Goal: Transaction & Acquisition: Book appointment/travel/reservation

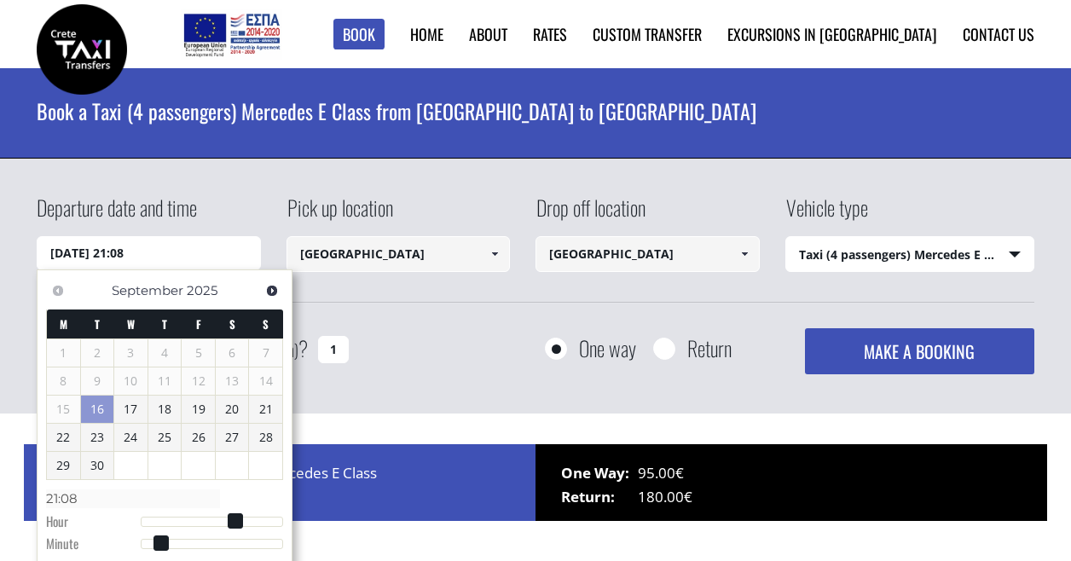
select select "540"
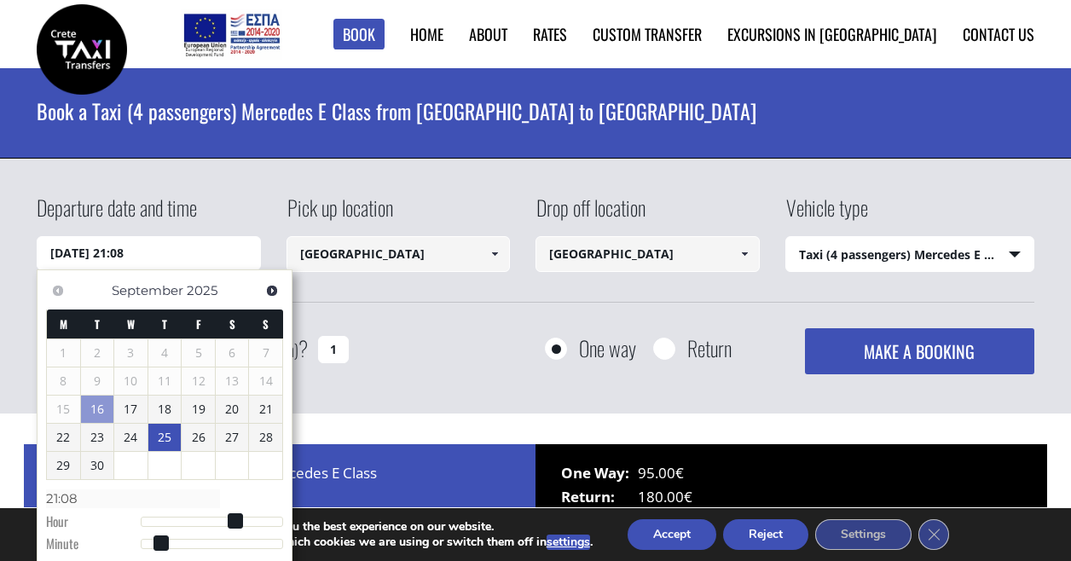
click at [163, 432] on link "25" at bounding box center [164, 437] width 33 height 27
type input "25/09/2025 03:00"
type input "03:00"
click at [159, 519] on div at bounding box center [212, 524] width 142 height 10
type input "25/09/2025 04:00"
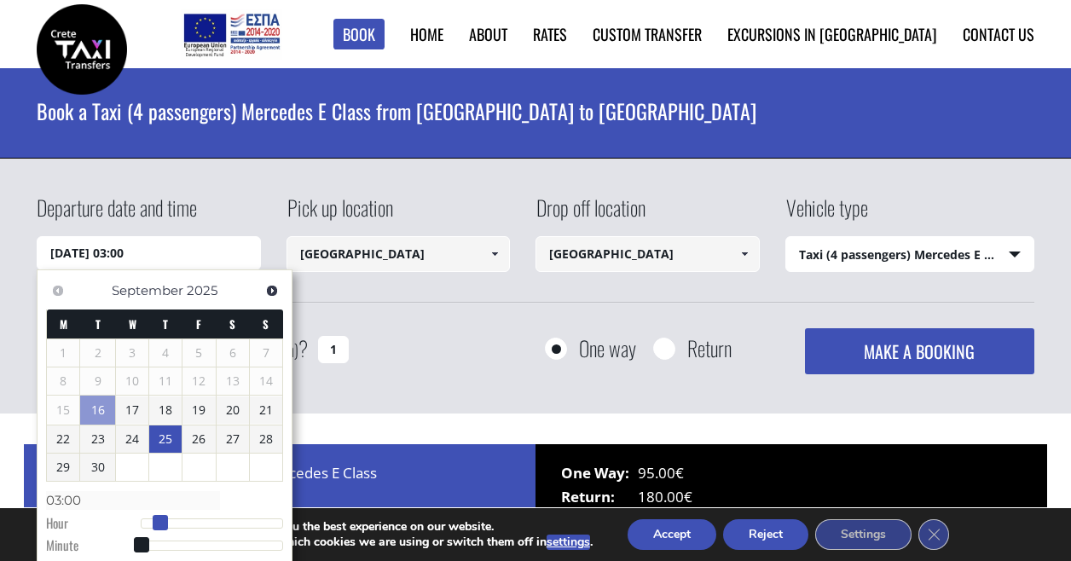
type input "04:00"
type input "25/09/2025 05:00"
type input "05:00"
type input "25/09/2025 06:00"
type input "06:00"
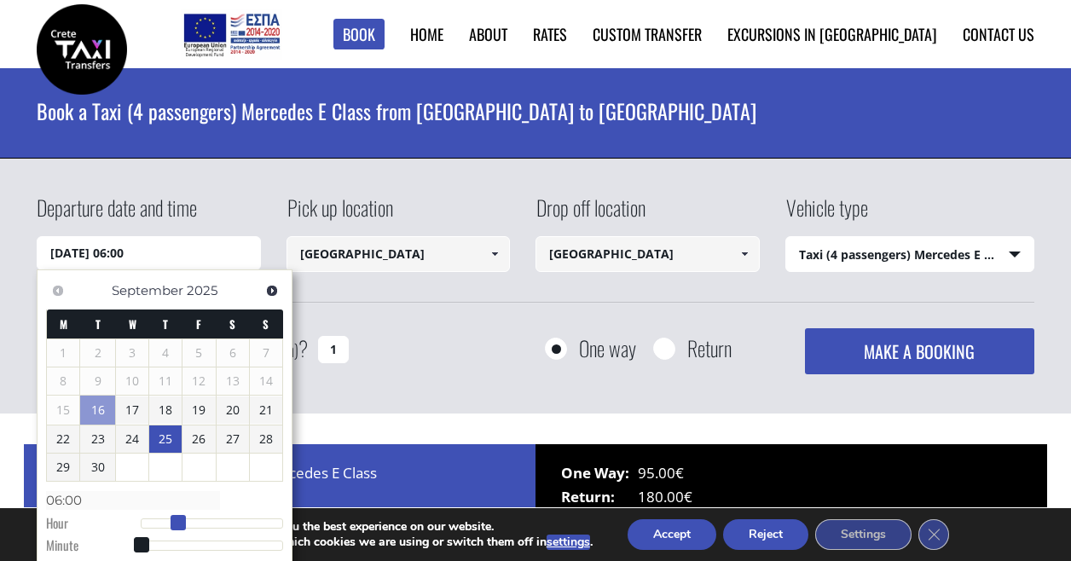
type input "25/09/2025 07:00"
type input "07:00"
type input "25/09/2025 08:00"
type input "08:00"
type input "25/09/2025 09:00"
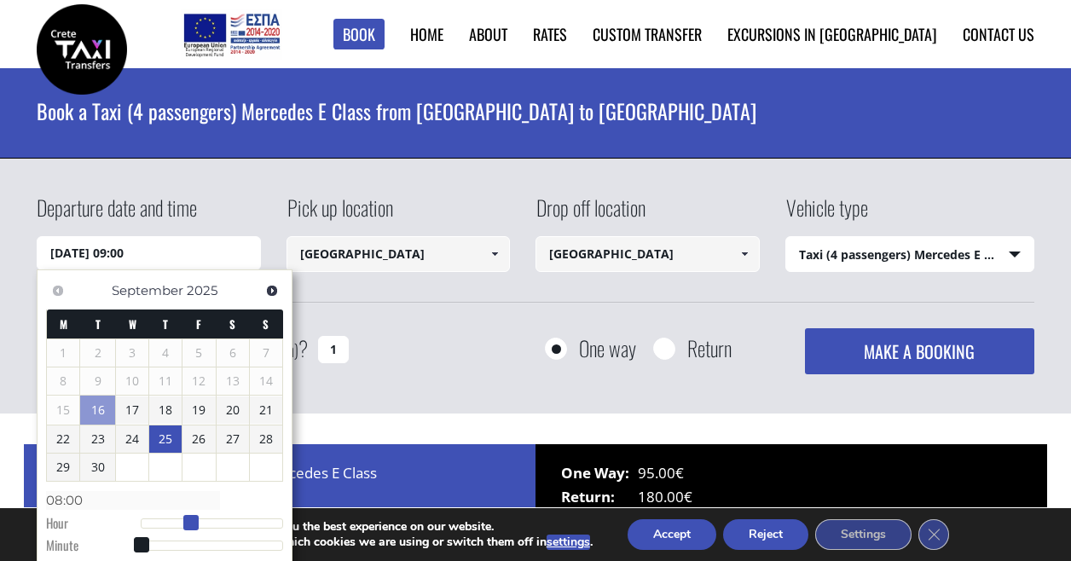
type input "09:00"
type input "25/09/2025 10:00"
type input "10:00"
type input "25/09/2025 11:00"
type input "11:00"
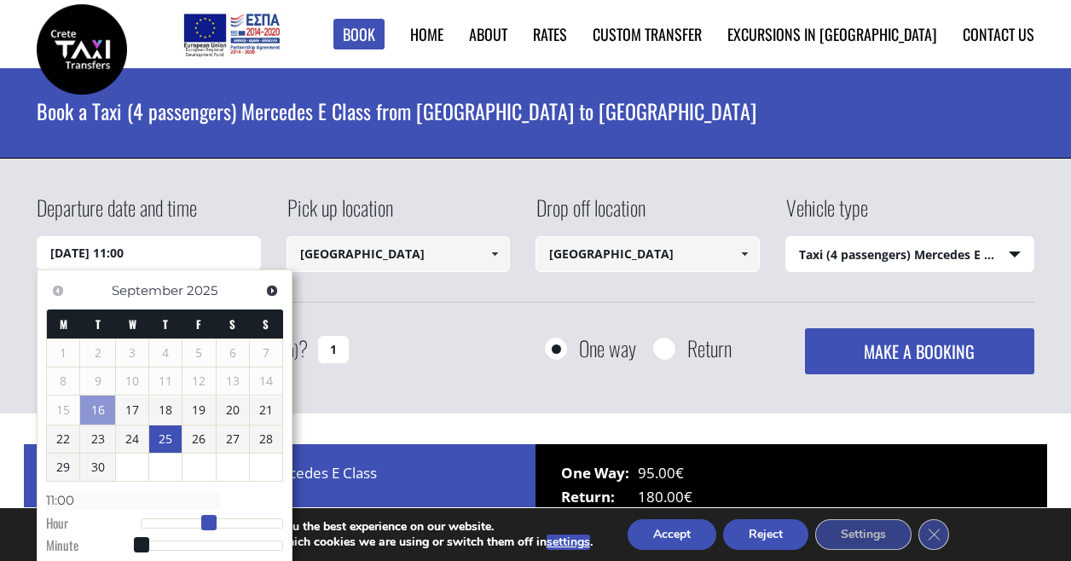
type input "25/09/2025 12:00"
type input "12:00"
drag, startPoint x: 164, startPoint y: 519, endPoint x: 221, endPoint y: 513, distance: 57.4
click at [217, 515] on span at bounding box center [208, 522] width 15 height 15
type input "25/09/2025 13:00"
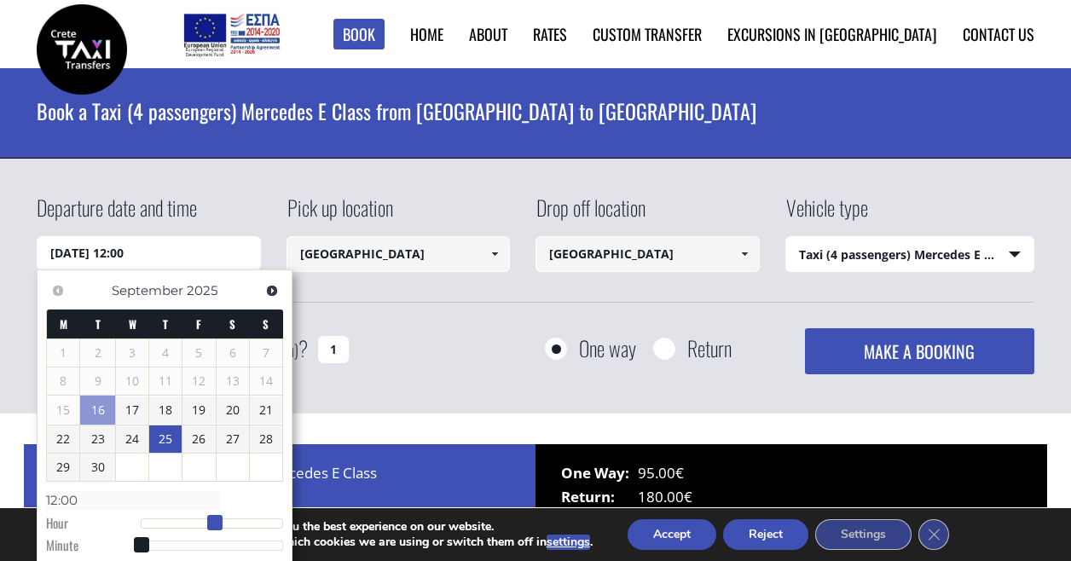
type input "13:00"
type input "25/09/2025 14:00"
type input "14:00"
type input "[DATE] 15:00"
type input "15:00"
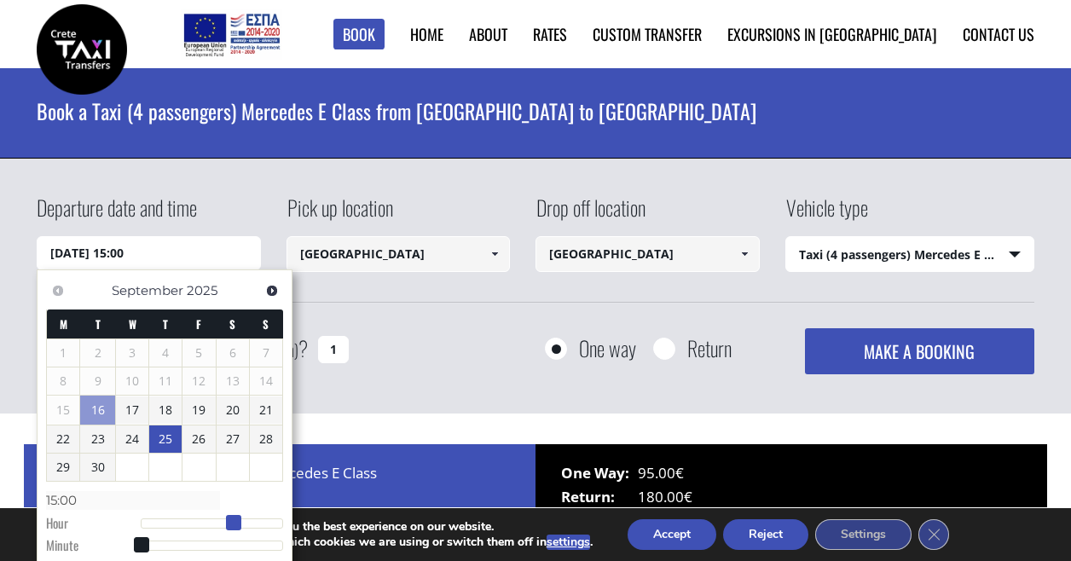
drag, startPoint x: 215, startPoint y: 514, endPoint x: 235, endPoint y: 514, distance: 20.5
click at [235, 515] on span at bounding box center [233, 522] width 15 height 15
click at [388, 390] on div "Departure date and time 25/09/2025 15:00 Pick up location Heraklion airport Sel…" at bounding box center [535, 287] width 1071 height 256
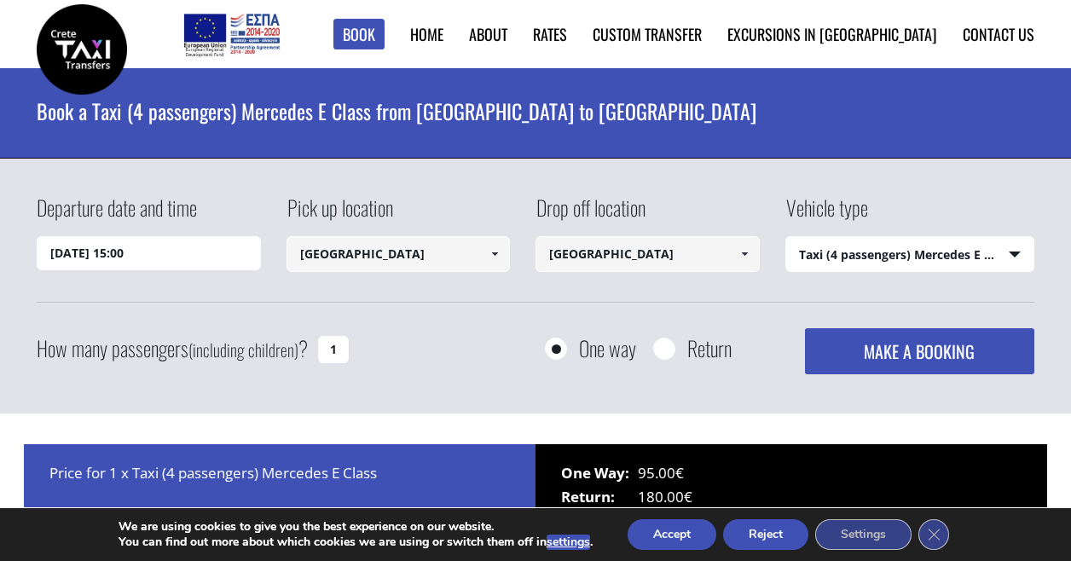
click at [342, 351] on input "1" at bounding box center [333, 349] width 31 height 27
type input "2"
click at [746, 256] on span at bounding box center [745, 254] width 14 height 14
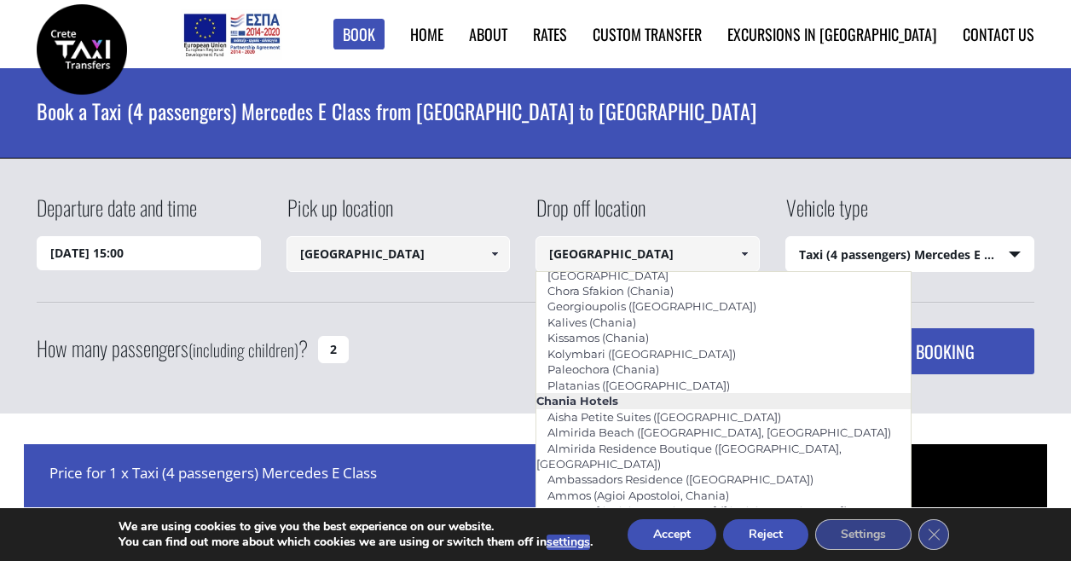
scroll to position [150, 0]
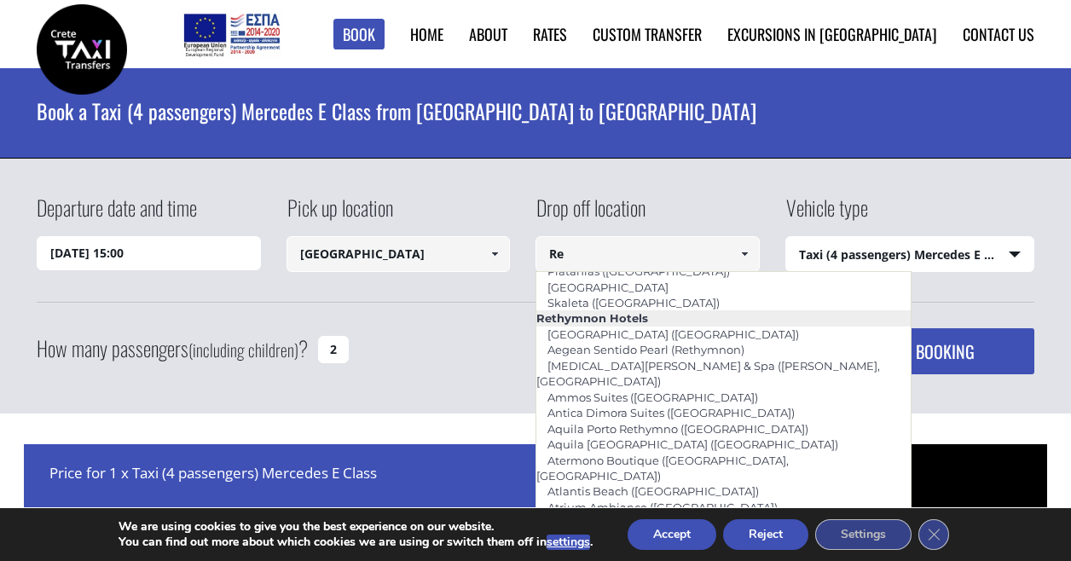
type input "R"
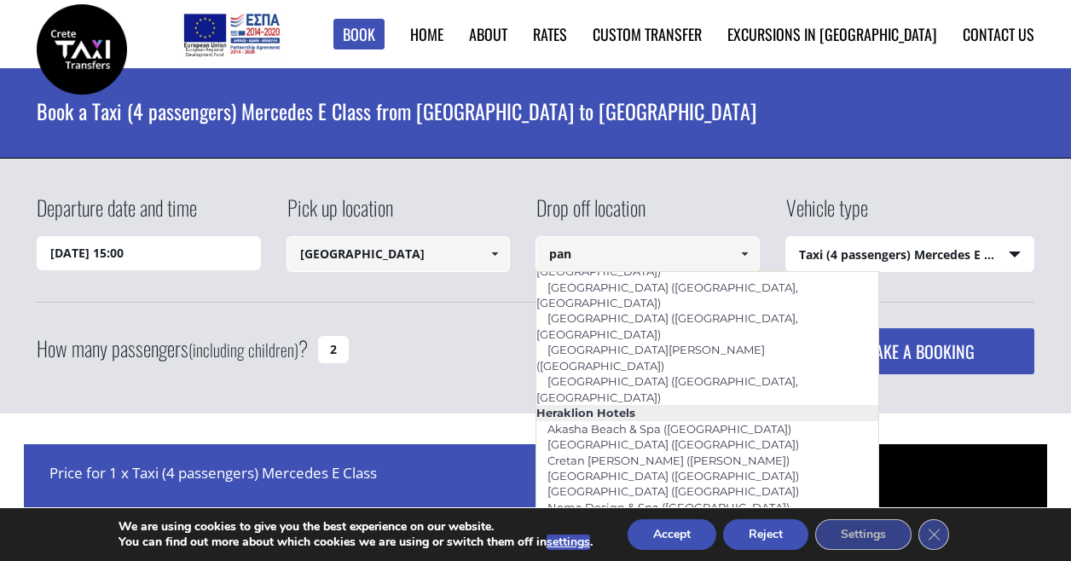
scroll to position [0, 0]
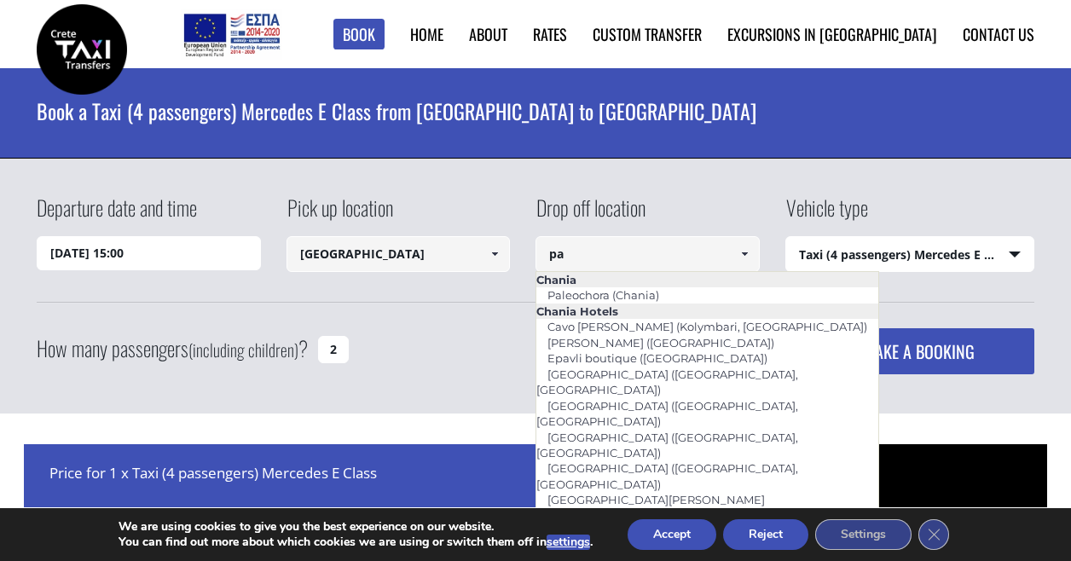
type input "p"
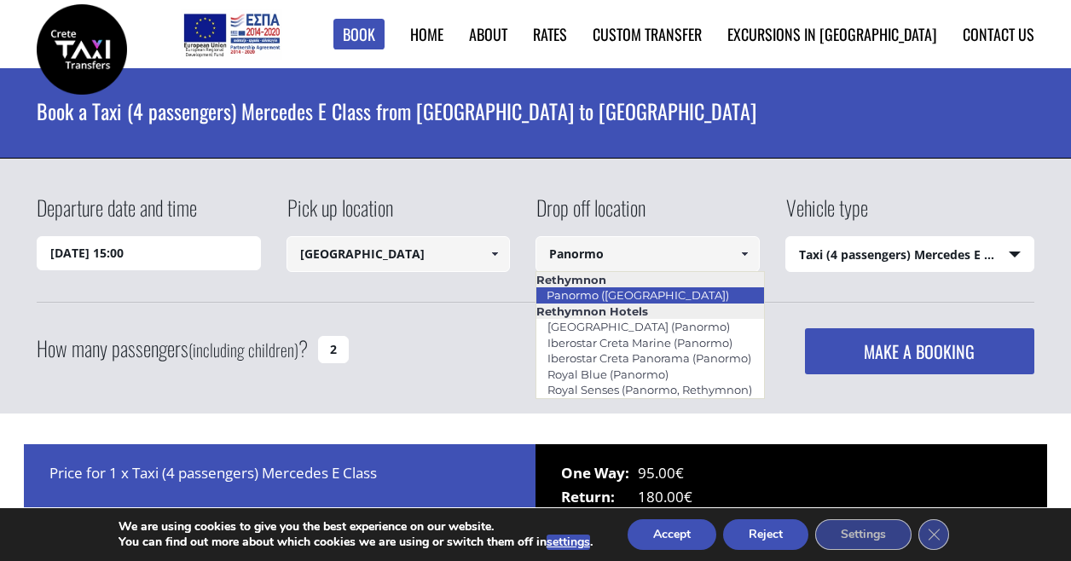
click at [691, 293] on li "Panormo ([GEOGRAPHIC_DATA])" at bounding box center [650, 294] width 228 height 15
type input "Panormo ([GEOGRAPHIC_DATA])"
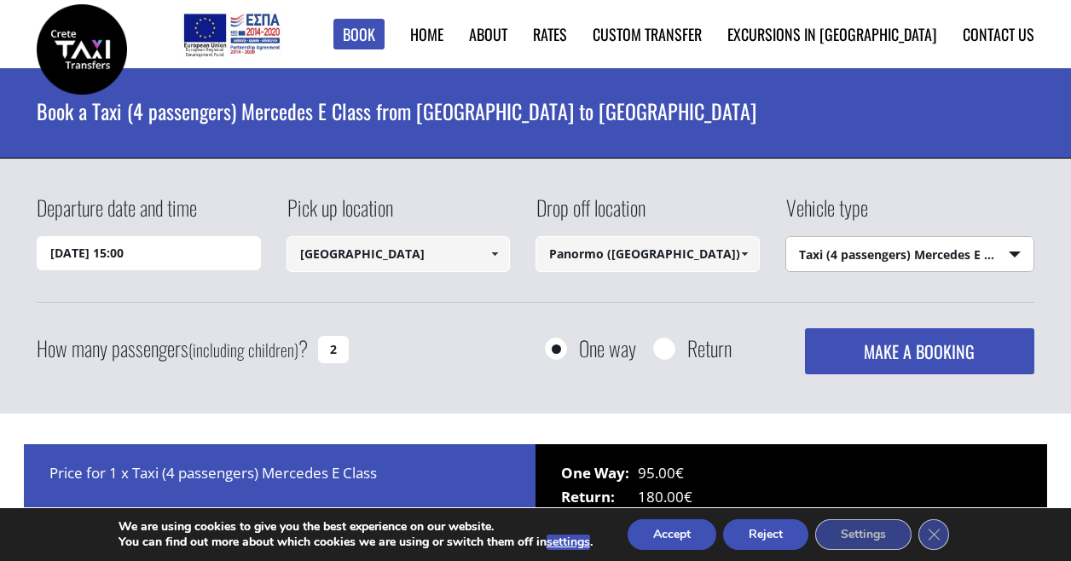
click at [673, 345] on input "Return" at bounding box center [663, 349] width 21 height 21
radio input "true"
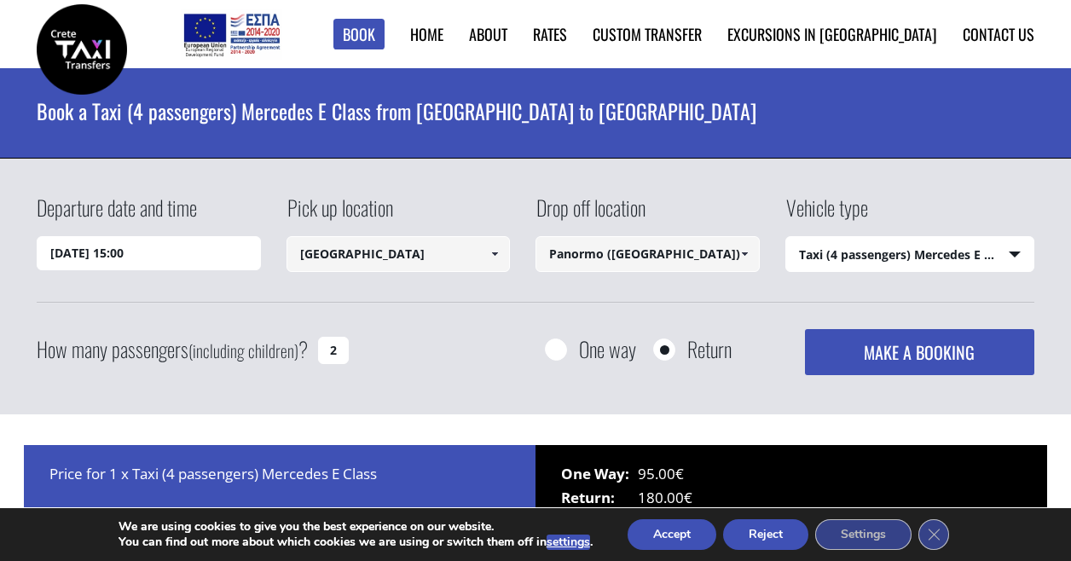
type input "Panormo ([GEOGRAPHIC_DATA])"
type input "[GEOGRAPHIC_DATA]"
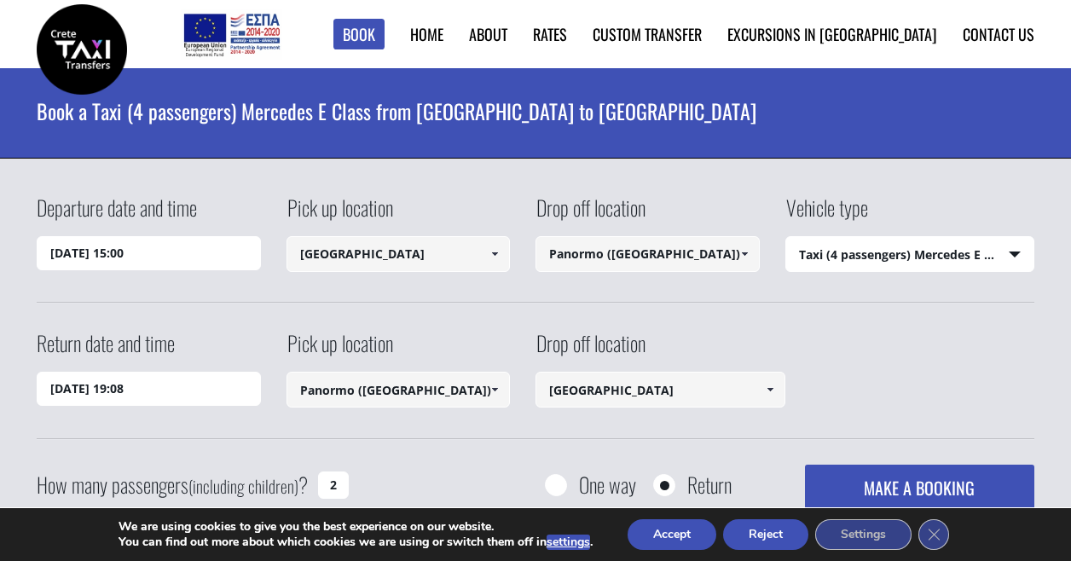
click at [112, 390] on input "17/09/2025 19:08" at bounding box center [149, 389] width 224 height 34
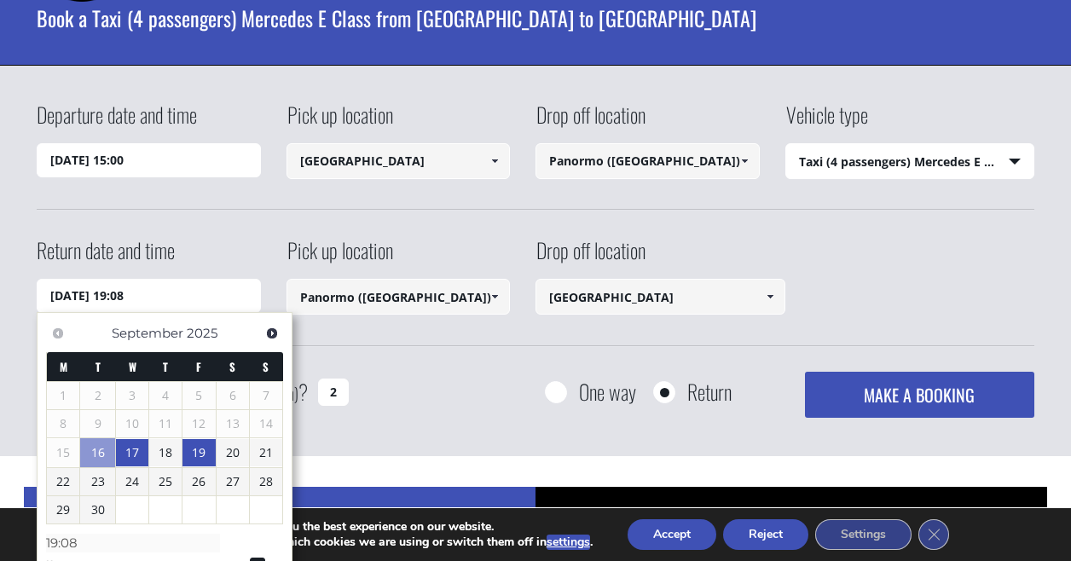
scroll to position [133, 0]
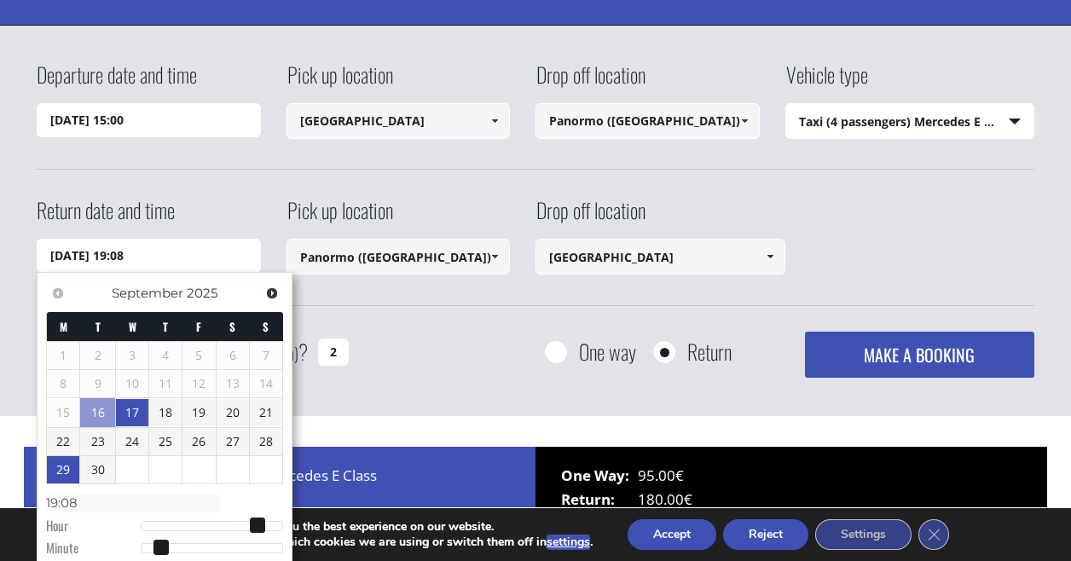
click at [63, 467] on link "29" at bounding box center [63, 469] width 32 height 27
type input "29/09/2025 18:08"
type input "18:08"
type input "29/09/2025 17:08"
type input "17:08"
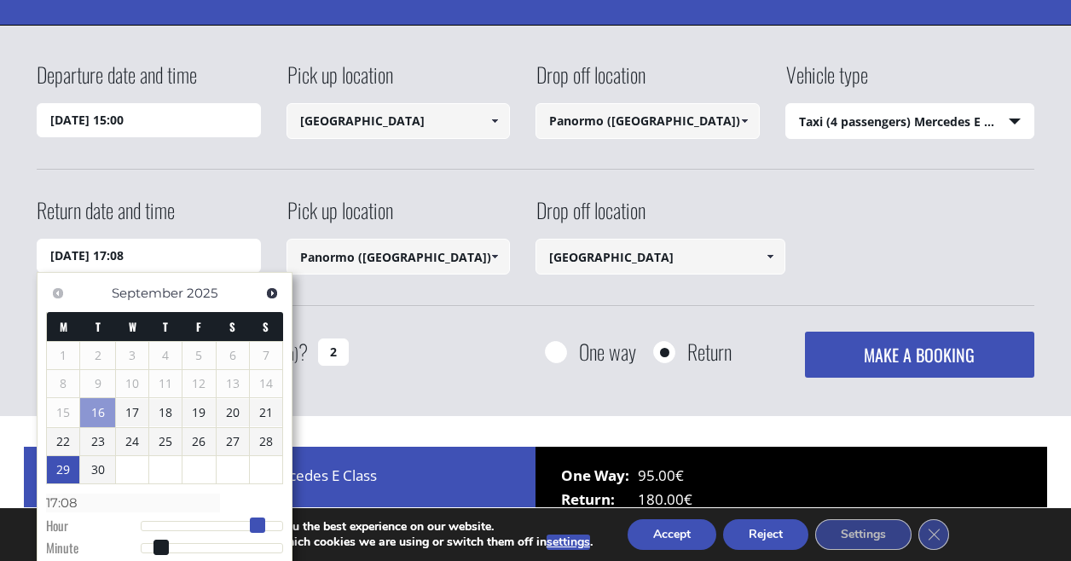
type input "29/09/2025 16:08"
type input "16:08"
type input "29/09/2025 15:08"
type input "15:08"
type input "29/09/2025 14:08"
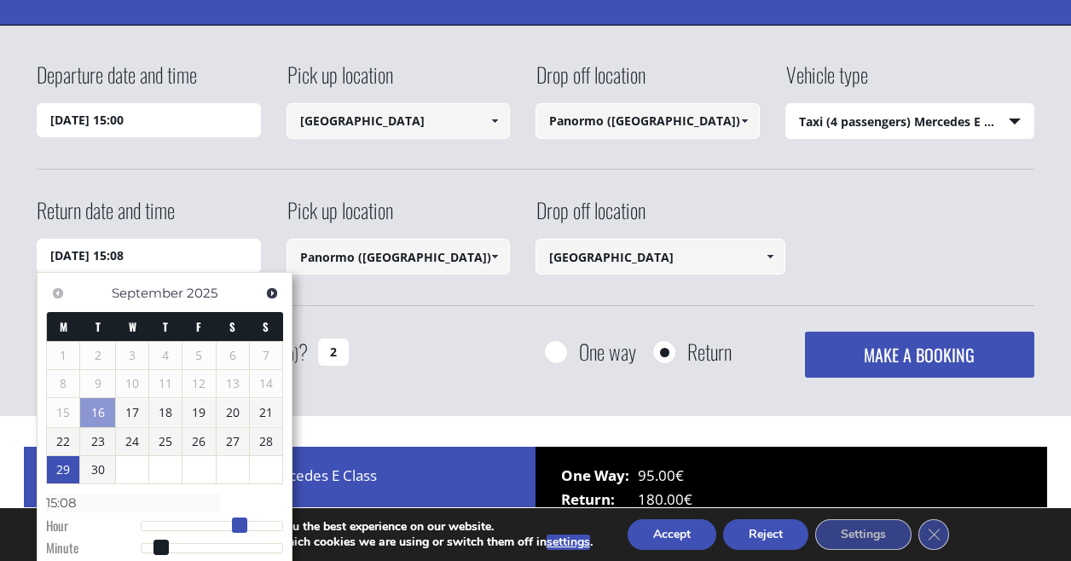
type input "14:08"
type input "29/09/2025 13:08"
type input "13:08"
type input "29/09/2025 12:08"
type input "12:08"
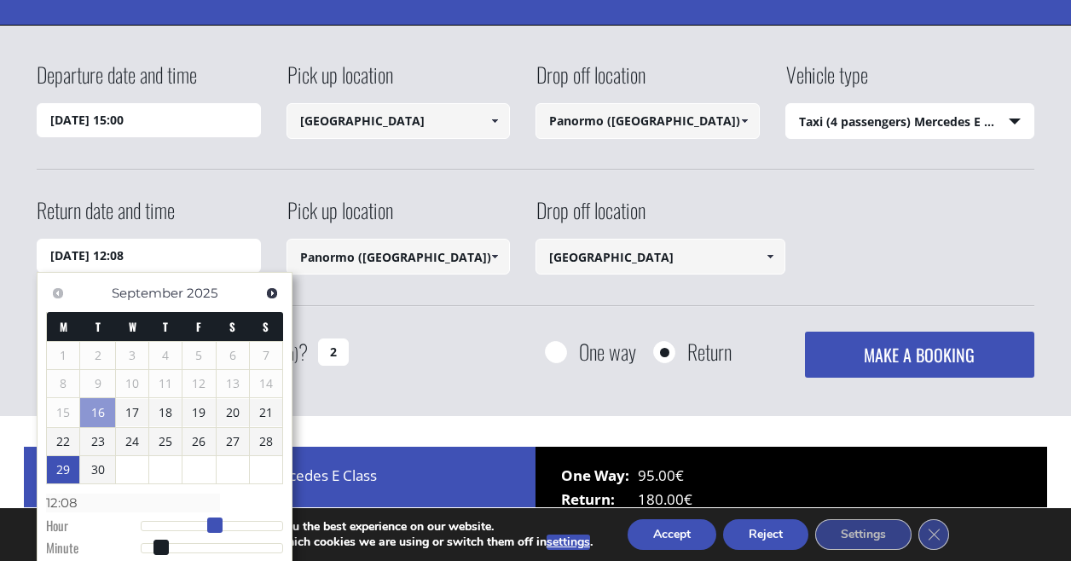
type input "29/09/2025 11:08"
type input "11:08"
type input "29/09/2025 10:08"
type input "10:08"
type input "29/09/2025 09:08"
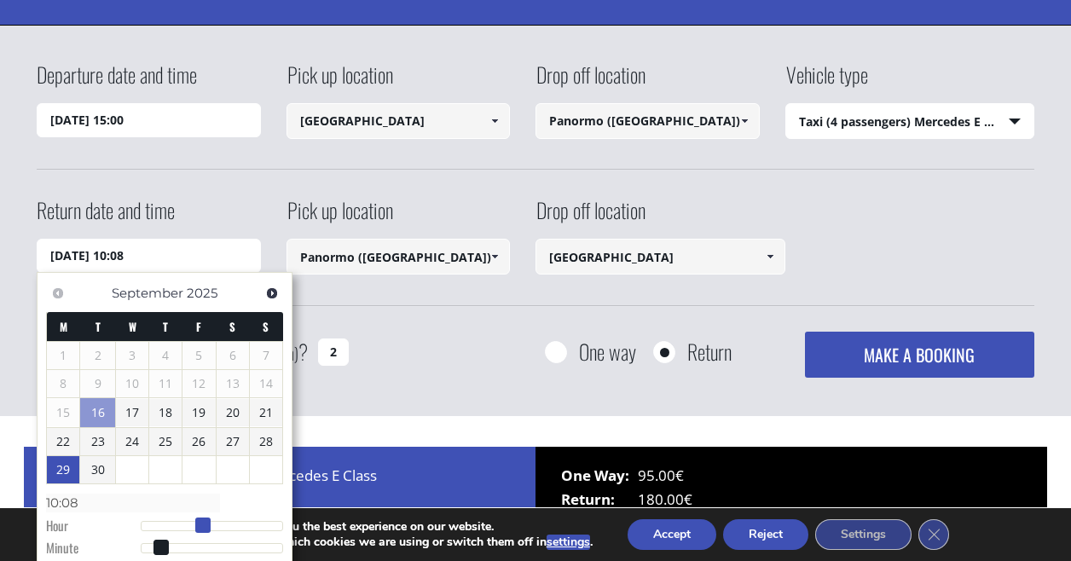
type input "09:08"
drag, startPoint x: 260, startPoint y: 521, endPoint x: 200, endPoint y: 519, distance: 59.7
click at [200, 519] on span at bounding box center [196, 525] width 15 height 15
type input "29/09/2025 09:09"
type input "09:09"
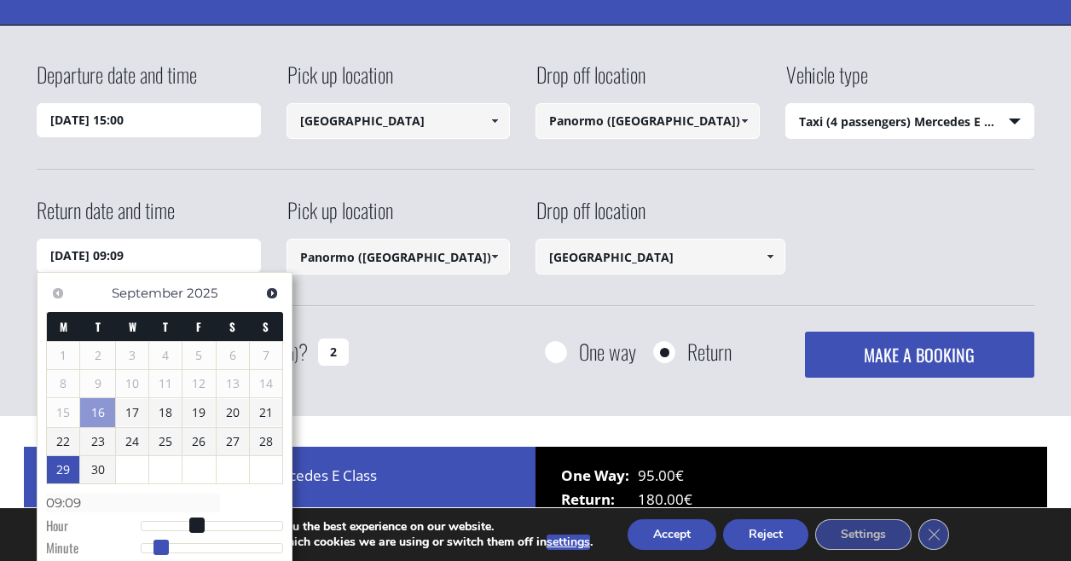
type input "29/09/2025 09:10"
type input "09:10"
type input "29/09/2025 09:11"
type input "09:11"
type input "29/09/2025 09:12"
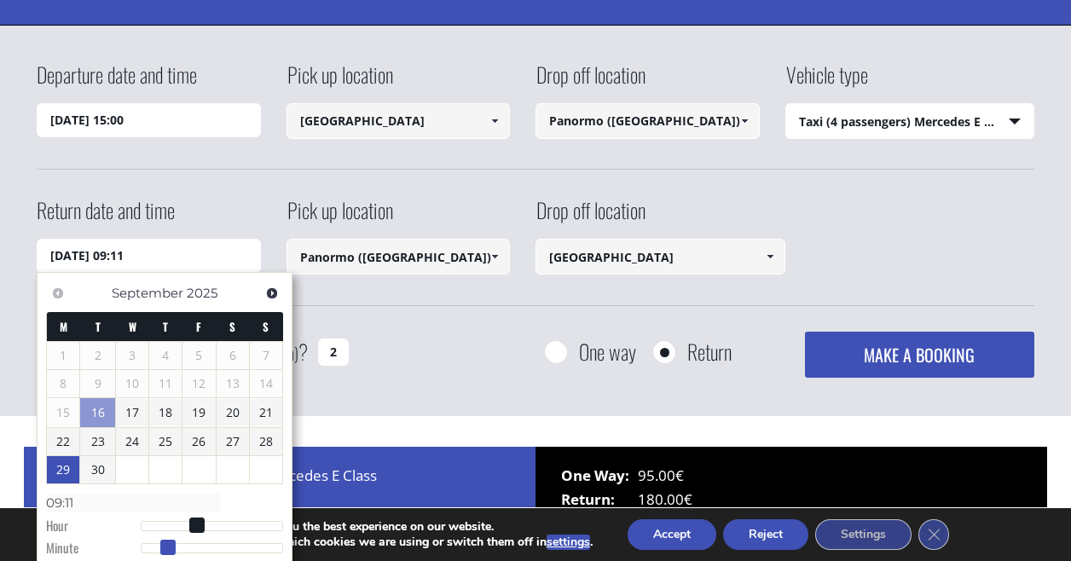
type input "09:12"
type input "29/09/2025 09:13"
type input "09:13"
type input "29/09/2025 09:14"
type input "09:14"
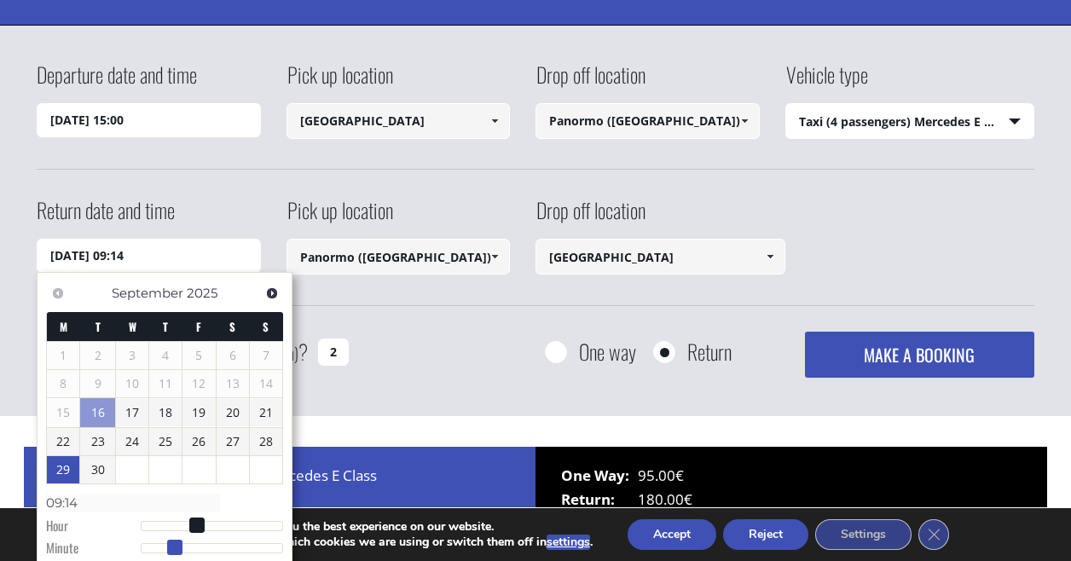
type input "29/09/2025 09:15"
type input "09:15"
type input "29/09/2025 09:16"
type input "09:16"
type input "29/09/2025 09:17"
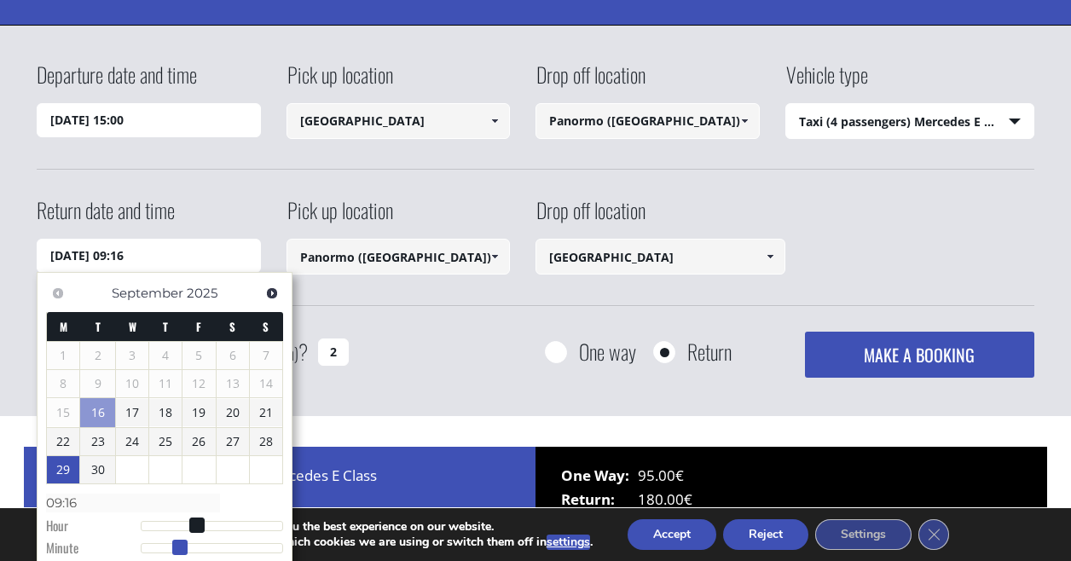
type input "09:17"
type input "29/09/2025 09:18"
type input "09:18"
type input "29/09/2025 09:19"
type input "09:19"
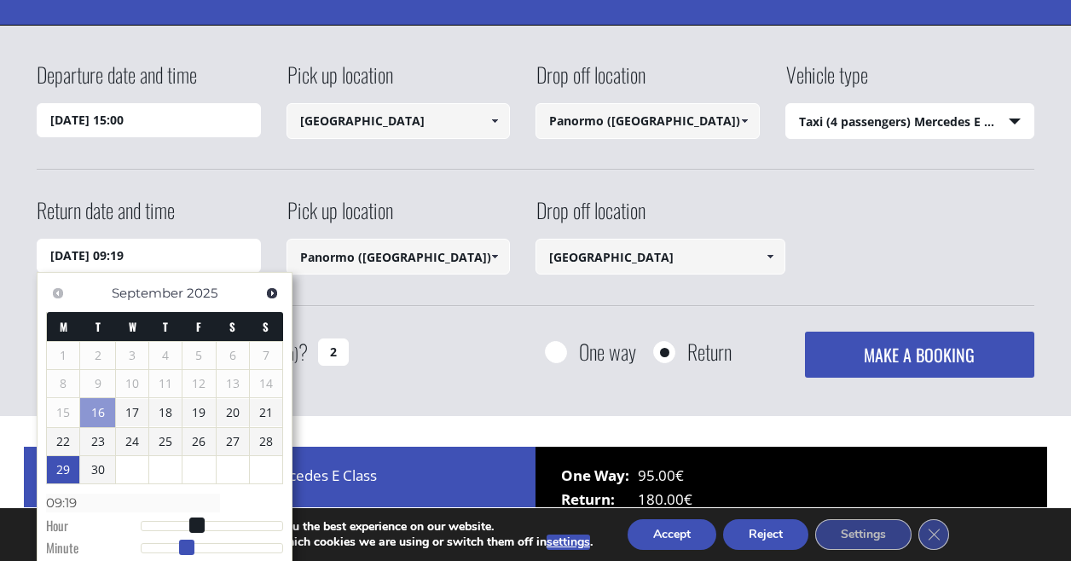
type input "29/09/2025 09:20"
type input "09:20"
type input "29/09/2025 09:21"
type input "09:21"
type input "29/09/2025 09:22"
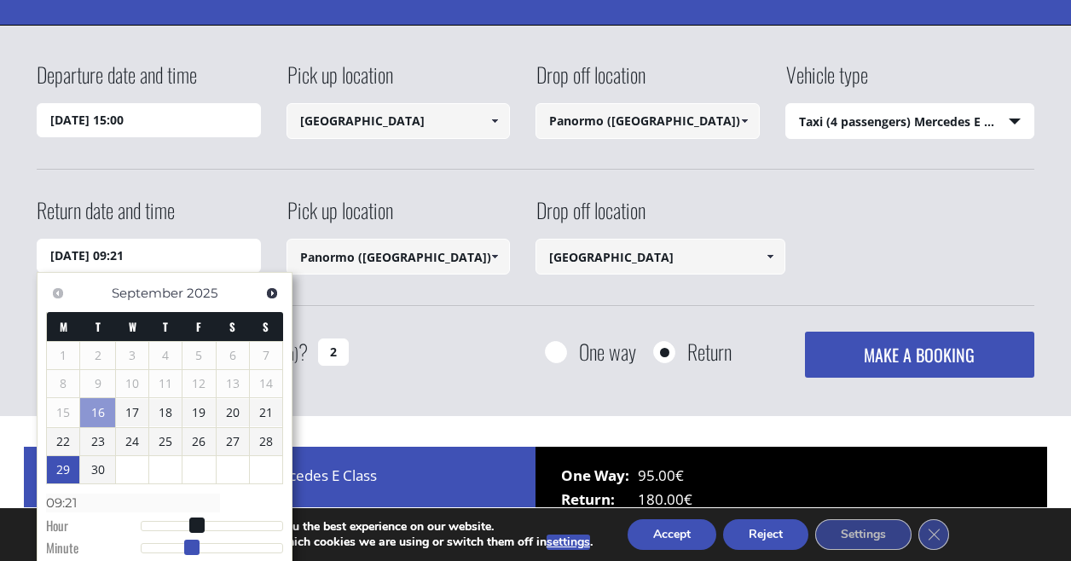
type input "09:22"
type input "29/09/2025 09:23"
type input "09:23"
type input "29/09/2025 09:24"
type input "09:24"
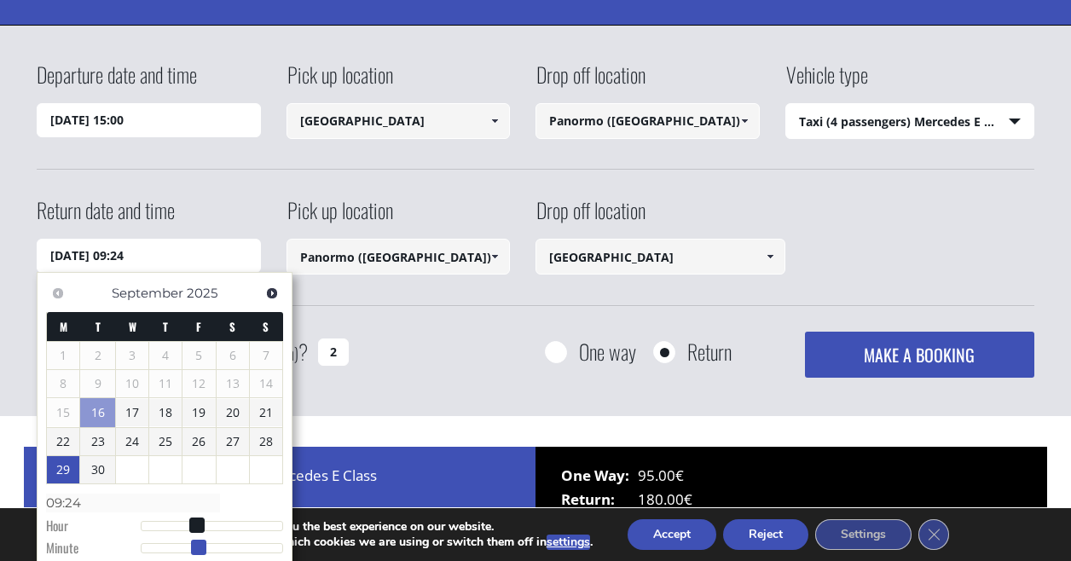
type input "29/09/2025 09:25"
type input "09:25"
type input "29/09/2025 09:26"
type input "09:26"
type input "29/09/2025 09:27"
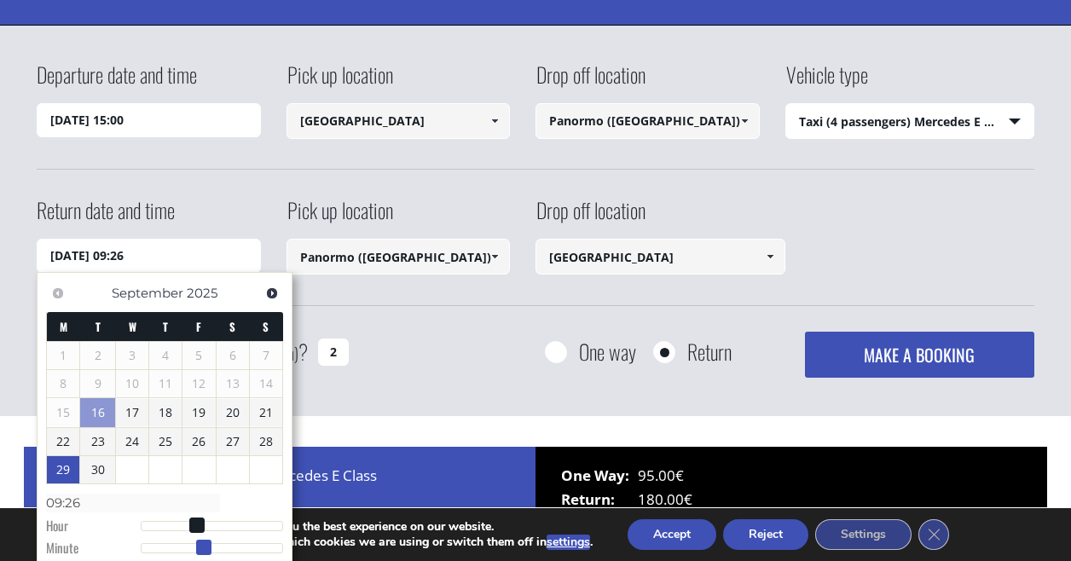
type input "09:27"
type input "29/09/2025 09:28"
type input "09:28"
type input "29/09/2025 09:29"
type input "09:29"
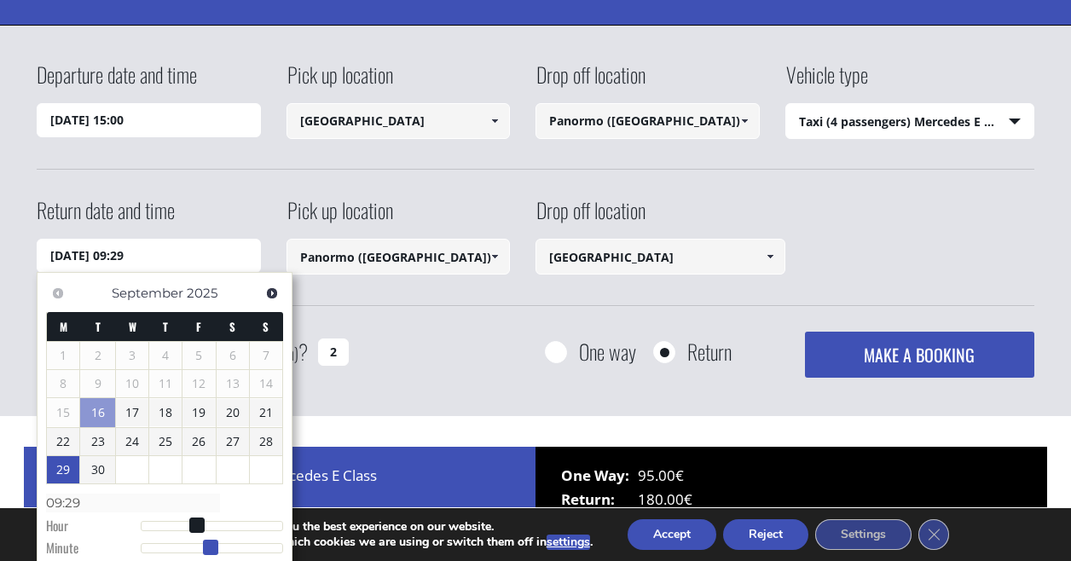
type input "[DATE] 09:30"
type input "09:30"
drag, startPoint x: 158, startPoint y: 542, endPoint x: 210, endPoint y: 540, distance: 52.1
click at [210, 540] on span at bounding box center [213, 547] width 15 height 15
click at [380, 382] on div "Departure date and time 25/09/2025 15:00 Pick up location Heraklion airport Sel…" at bounding box center [535, 221] width 1071 height 391
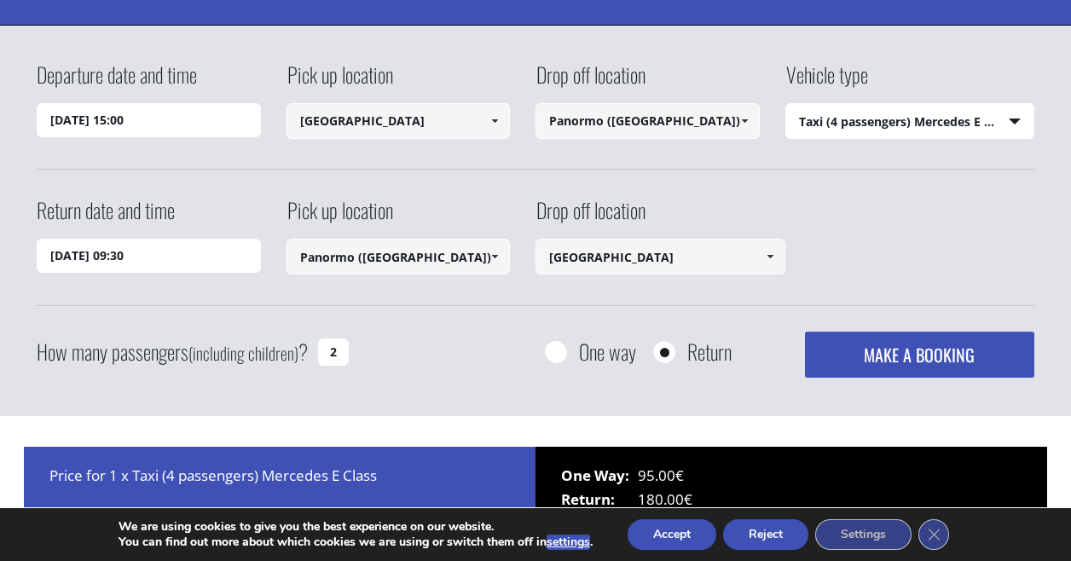
click at [861, 342] on button "MAKE A BOOKING" at bounding box center [919, 355] width 229 height 46
